Goal: Task Accomplishment & Management: Complete application form

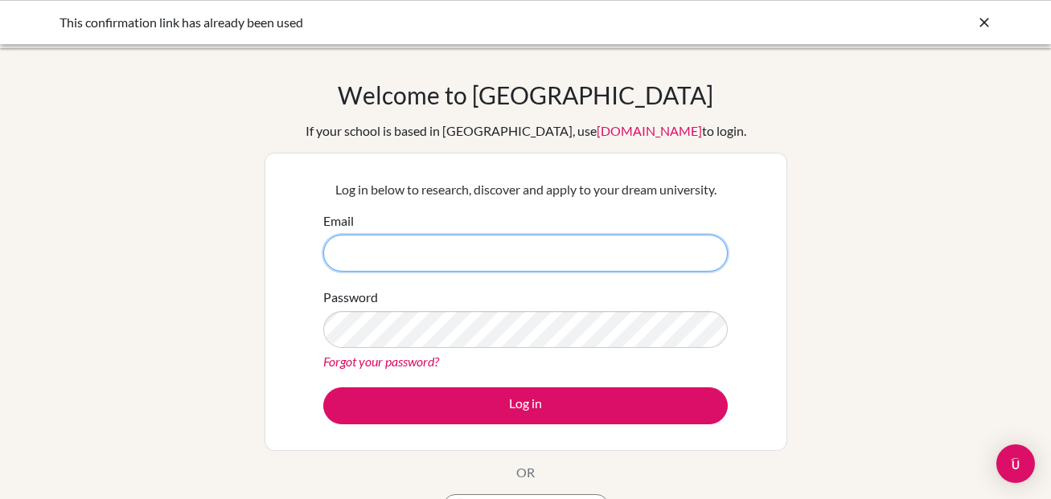
click at [455, 248] on input "Email" at bounding box center [525, 253] width 404 height 37
click at [455, 248] on input "gvallejo" at bounding box center [525, 253] width 404 height 37
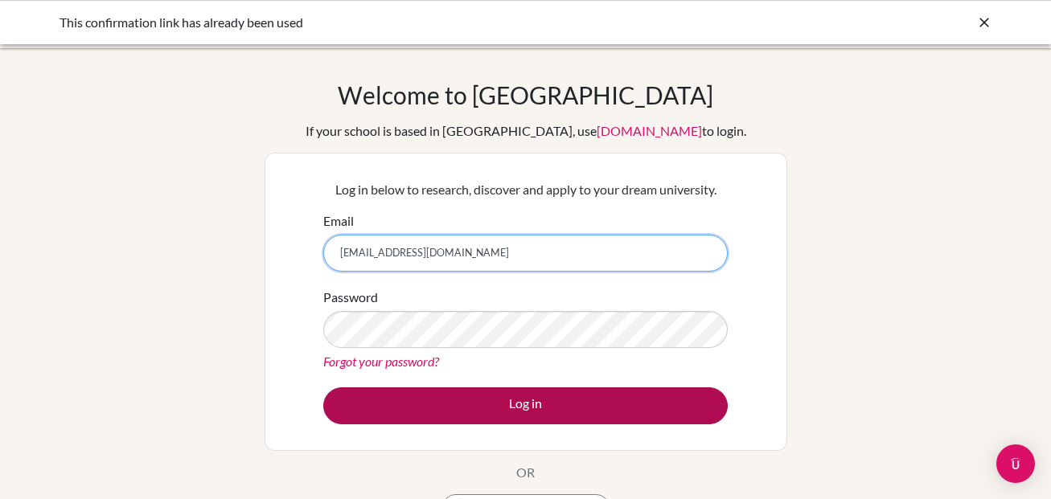
type input "[EMAIL_ADDRESS][DOMAIN_NAME]"
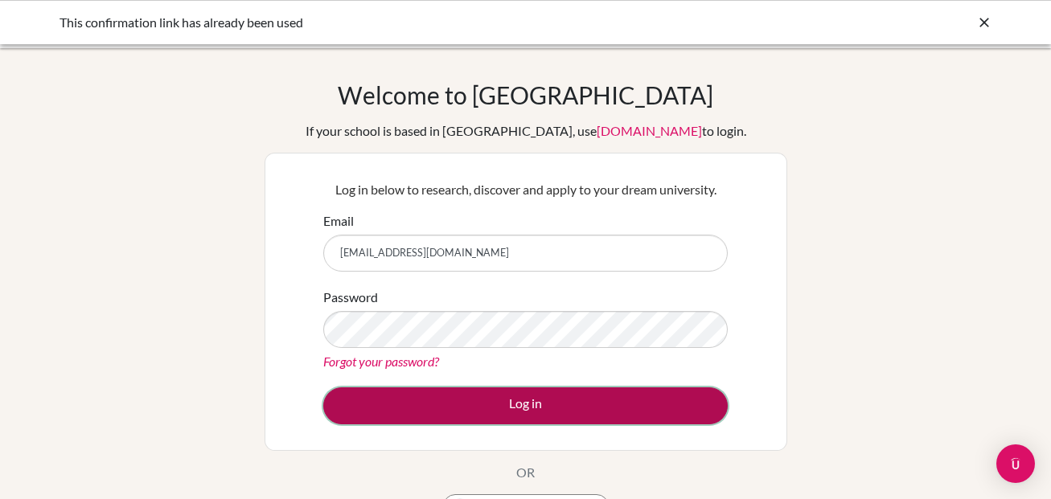
click at [530, 408] on button "Log in" at bounding box center [525, 405] width 404 height 37
click at [434, 410] on button "Log in" at bounding box center [525, 405] width 404 height 37
